Goal: Book appointment/travel/reservation

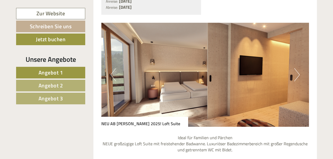
scroll to position [870, 0]
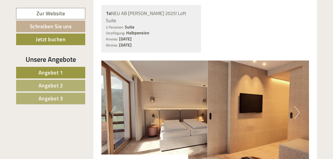
click at [298, 106] on button "Next" at bounding box center [297, 112] width 6 height 13
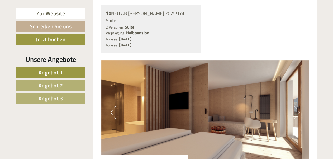
click at [298, 106] on button "Next" at bounding box center [297, 112] width 6 height 13
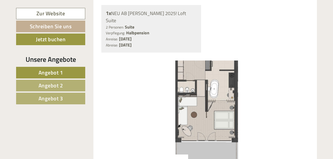
click at [298, 106] on button "Next" at bounding box center [297, 112] width 6 height 13
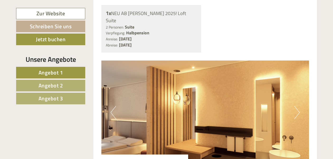
scroll to position [1009, 0]
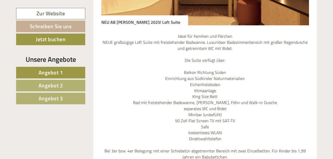
scroll to position [870, 0]
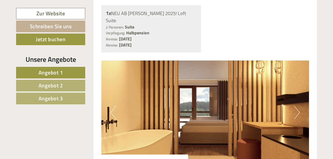
click at [297, 106] on button "Next" at bounding box center [297, 112] width 6 height 13
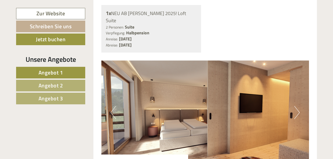
click at [297, 106] on button "Next" at bounding box center [297, 112] width 6 height 13
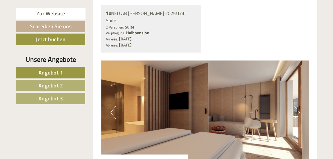
click at [297, 106] on button "Next" at bounding box center [297, 112] width 6 height 13
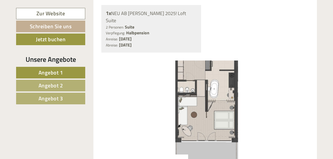
click at [284, 87] on img at bounding box center [205, 112] width 208 height 104
click at [232, 87] on img at bounding box center [205, 112] width 208 height 104
click at [233, 86] on img at bounding box center [205, 112] width 208 height 104
click at [298, 80] on img at bounding box center [205, 112] width 208 height 104
click at [277, 91] on img at bounding box center [205, 112] width 208 height 104
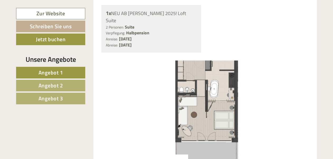
click at [277, 91] on img at bounding box center [205, 112] width 208 height 104
click at [182, 97] on img at bounding box center [205, 112] width 208 height 104
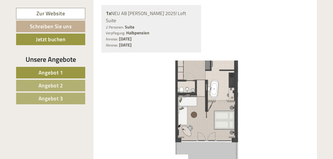
click at [125, 108] on img at bounding box center [205, 112] width 208 height 104
click at [177, 93] on img at bounding box center [205, 112] width 208 height 104
click at [124, 95] on img at bounding box center [205, 112] width 208 height 104
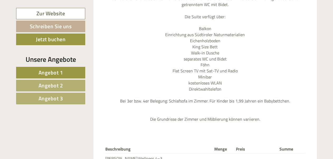
scroll to position [452, 0]
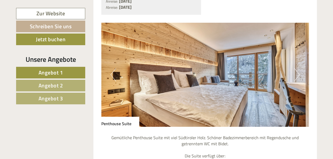
click at [299, 68] on button "Next" at bounding box center [297, 74] width 6 height 13
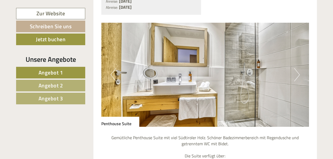
click at [299, 68] on button "Next" at bounding box center [297, 74] width 6 height 13
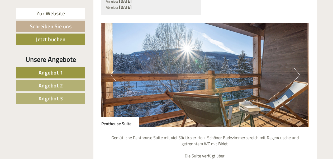
click at [299, 68] on button "Next" at bounding box center [297, 74] width 6 height 13
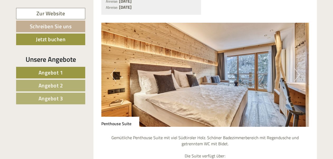
click at [299, 68] on button "Next" at bounding box center [297, 74] width 6 height 13
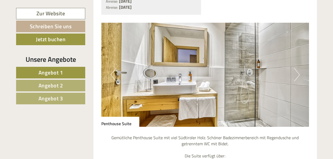
click at [299, 68] on button "Next" at bounding box center [297, 74] width 6 height 13
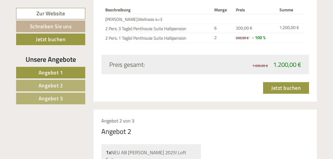
scroll to position [870, 0]
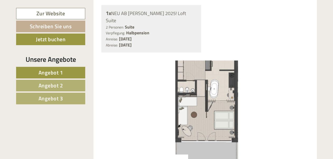
drag, startPoint x: 106, startPoint y: 86, endPoint x: 222, endPoint y: 90, distance: 116.2
click at [222, 90] on img at bounding box center [205, 112] width 208 height 104
click at [230, 88] on img at bounding box center [205, 112] width 208 height 104
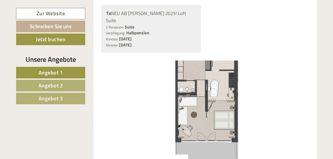
click at [230, 88] on img at bounding box center [205, 112] width 208 height 104
click at [307, 87] on img at bounding box center [205, 112] width 208 height 104
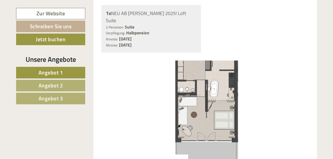
click at [48, 83] on span "Angebot 2" at bounding box center [51, 85] width 25 height 8
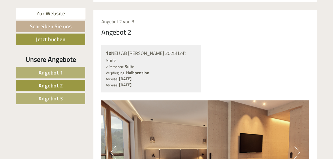
click at [48, 83] on span "Angebot 2" at bounding box center [51, 85] width 25 height 8
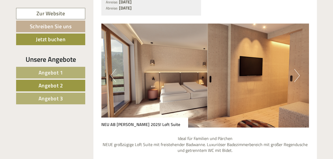
scroll to position [446, 0]
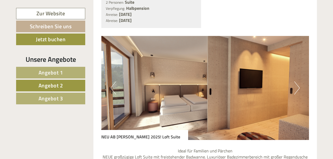
click at [297, 81] on button "Next" at bounding box center [297, 87] width 6 height 13
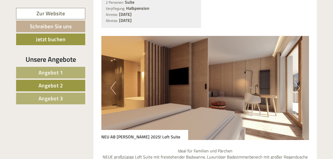
click at [297, 81] on button "Next" at bounding box center [297, 87] width 6 height 13
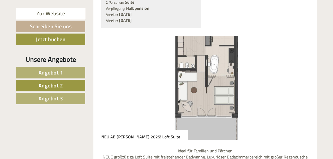
click at [297, 81] on button "Next" at bounding box center [297, 87] width 6 height 13
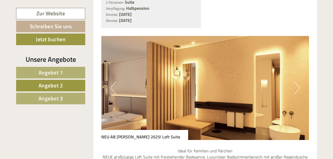
click at [297, 81] on button "Next" at bounding box center [297, 87] width 6 height 13
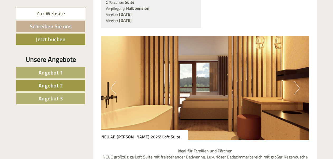
click at [298, 81] on button "Next" at bounding box center [297, 87] width 6 height 13
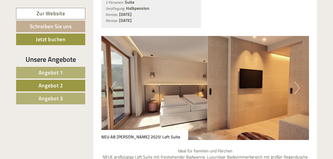
click at [298, 81] on button "Next" at bounding box center [297, 87] width 6 height 13
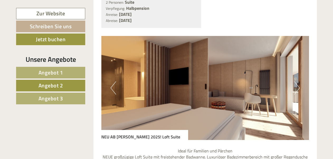
click at [298, 81] on button "Next" at bounding box center [297, 87] width 6 height 13
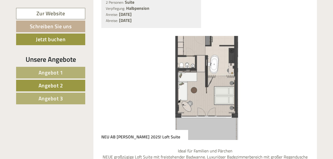
click at [298, 81] on button "Next" at bounding box center [297, 87] width 6 height 13
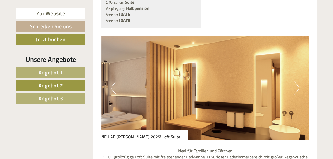
click at [298, 81] on button "Next" at bounding box center [297, 87] width 6 height 13
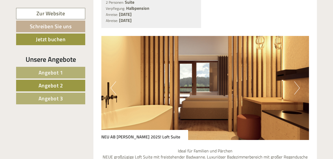
click at [298, 81] on button "Next" at bounding box center [297, 87] width 6 height 13
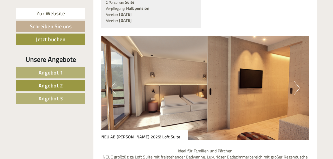
click at [298, 81] on button "Next" at bounding box center [297, 87] width 6 height 13
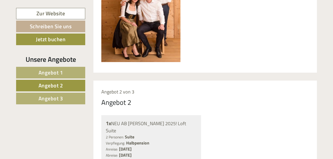
scroll to position [322, 0]
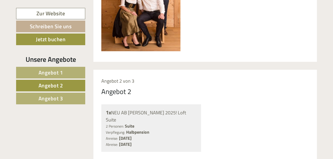
click at [42, 71] on span "Angebot 1" at bounding box center [51, 72] width 25 height 8
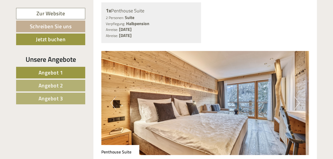
scroll to position [425, 0]
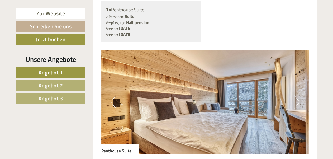
click at [299, 95] on button "Next" at bounding box center [297, 101] width 6 height 13
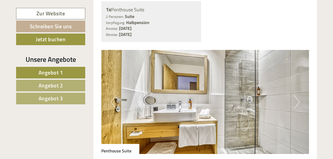
click at [299, 95] on button "Next" at bounding box center [297, 101] width 6 height 13
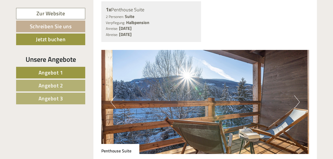
click at [299, 95] on button "Next" at bounding box center [297, 101] width 6 height 13
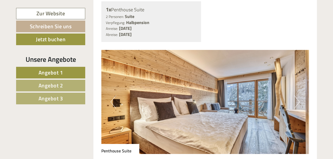
click at [299, 95] on button "Next" at bounding box center [297, 101] width 6 height 13
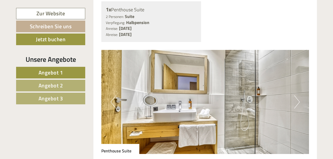
click at [299, 95] on button "Next" at bounding box center [297, 101] width 6 height 13
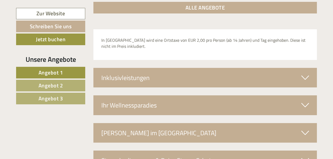
scroll to position [830, 0]
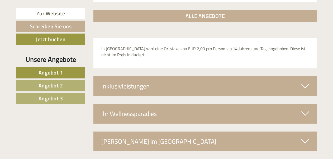
click at [307, 82] on icon at bounding box center [305, 86] width 8 height 9
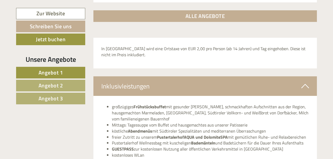
click at [64, 70] on link "Angebot 1" at bounding box center [50, 73] width 69 height 12
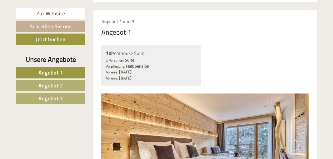
click at [300, 139] on button "Next" at bounding box center [297, 145] width 6 height 13
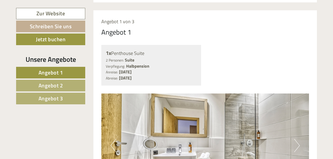
click at [300, 139] on button "Next" at bounding box center [297, 145] width 6 height 13
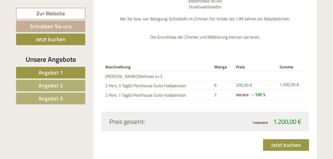
scroll to position [675, 0]
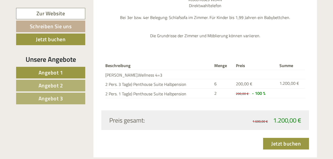
click at [54, 85] on span "Angebot 2" at bounding box center [51, 85] width 25 height 8
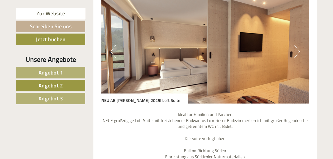
scroll to position [471, 0]
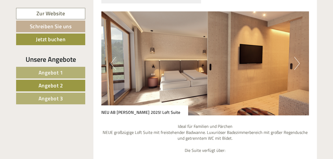
click at [300, 46] on img at bounding box center [205, 63] width 208 height 104
click at [297, 57] on button "Next" at bounding box center [297, 63] width 6 height 13
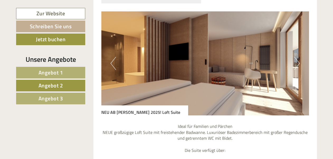
click at [297, 57] on button "Next" at bounding box center [297, 63] width 6 height 13
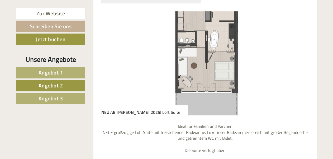
click at [307, 44] on img at bounding box center [205, 63] width 208 height 104
click at [227, 37] on img at bounding box center [205, 63] width 208 height 104
click at [240, 46] on img at bounding box center [205, 63] width 208 height 104
click at [236, 43] on img at bounding box center [205, 63] width 208 height 104
click at [249, 43] on img at bounding box center [205, 63] width 208 height 104
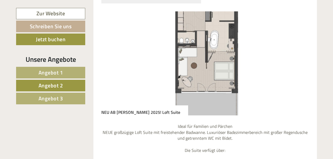
click at [264, 46] on img at bounding box center [205, 63] width 208 height 104
click at [102, 42] on img at bounding box center [205, 63] width 208 height 104
click at [94, 42] on div "Angebot 2 von 3 Angebot 2 1x NEU AB [PERSON_NAME] 2025! Loft Suite 2 Personen: …" at bounding box center [205, 153] width 224 height 465
click at [96, 42] on div "Angebot 2 von 3 Angebot 2 1x NEU AB [PERSON_NAME] 2025! Loft Suite 2 Personen: …" at bounding box center [205, 153] width 224 height 465
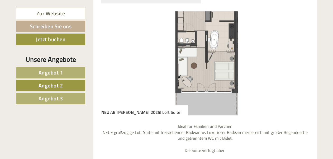
click at [104, 42] on img at bounding box center [205, 63] width 208 height 104
click at [116, 39] on img at bounding box center [205, 63] width 208 height 104
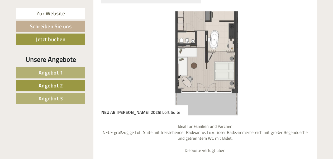
click at [127, 39] on img at bounding box center [205, 63] width 208 height 104
drag, startPoint x: 127, startPoint y: 39, endPoint x: 179, endPoint y: 48, distance: 53.1
click at [179, 48] on img at bounding box center [205, 63] width 208 height 104
click at [312, 37] on div "Angebot 2 von 3 Angebot 2 1x NEU AB [PERSON_NAME] 2025! Loft Suite 2 Personen: …" at bounding box center [205, 153] width 224 height 465
click at [245, 34] on img at bounding box center [205, 63] width 208 height 104
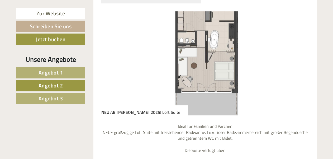
click at [167, 31] on img at bounding box center [205, 63] width 208 height 104
click at [132, 34] on img at bounding box center [205, 63] width 208 height 104
click at [106, 32] on img at bounding box center [205, 63] width 208 height 104
click at [258, 45] on img at bounding box center [205, 63] width 208 height 104
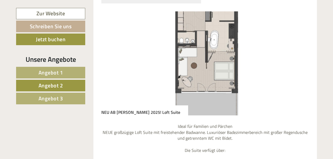
click at [258, 45] on img at bounding box center [205, 63] width 208 height 104
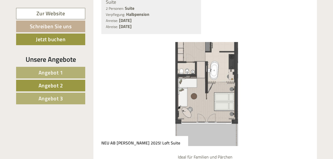
scroll to position [437, 0]
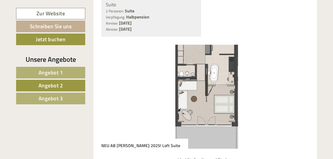
click at [237, 74] on img at bounding box center [205, 97] width 208 height 104
click at [274, 80] on img at bounding box center [205, 97] width 208 height 104
click at [293, 79] on img at bounding box center [205, 97] width 208 height 104
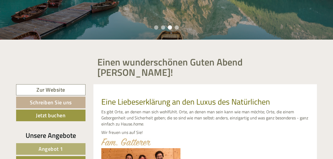
scroll to position [0, 0]
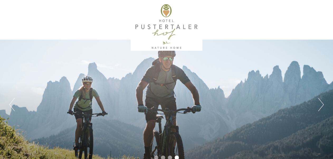
click at [333, 20] on div "Previous Next 1 2 3 4" at bounding box center [166, 85] width 333 height 170
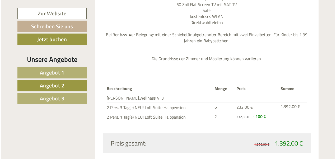
scroll to position [681, 0]
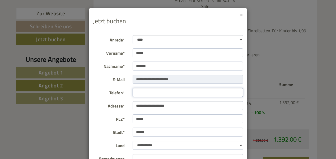
click at [144, 93] on input "Telefon*" at bounding box center [187, 92] width 111 height 9
type input "**********"
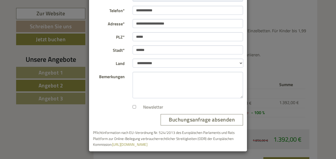
scroll to position [82, 0]
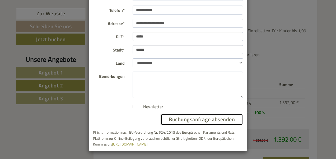
click at [207, 120] on button "Buchungsanfrage absenden" at bounding box center [201, 119] width 82 height 11
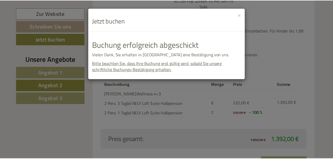
scroll to position [0, 0]
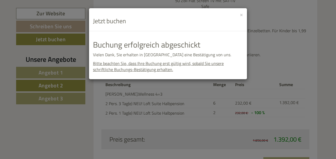
click at [306, 19] on div "**********" at bounding box center [168, 79] width 336 height 159
